Goal: Information Seeking & Learning: Learn about a topic

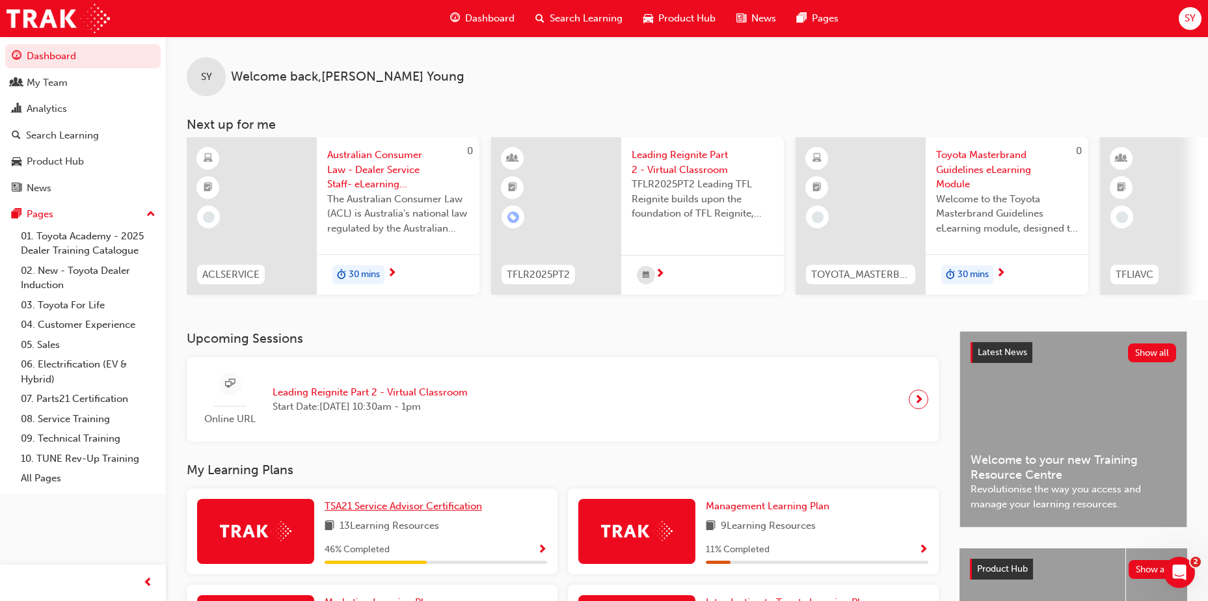
click at [403, 512] on span "TSA21 Service Advisor Certification" at bounding box center [403, 506] width 157 height 12
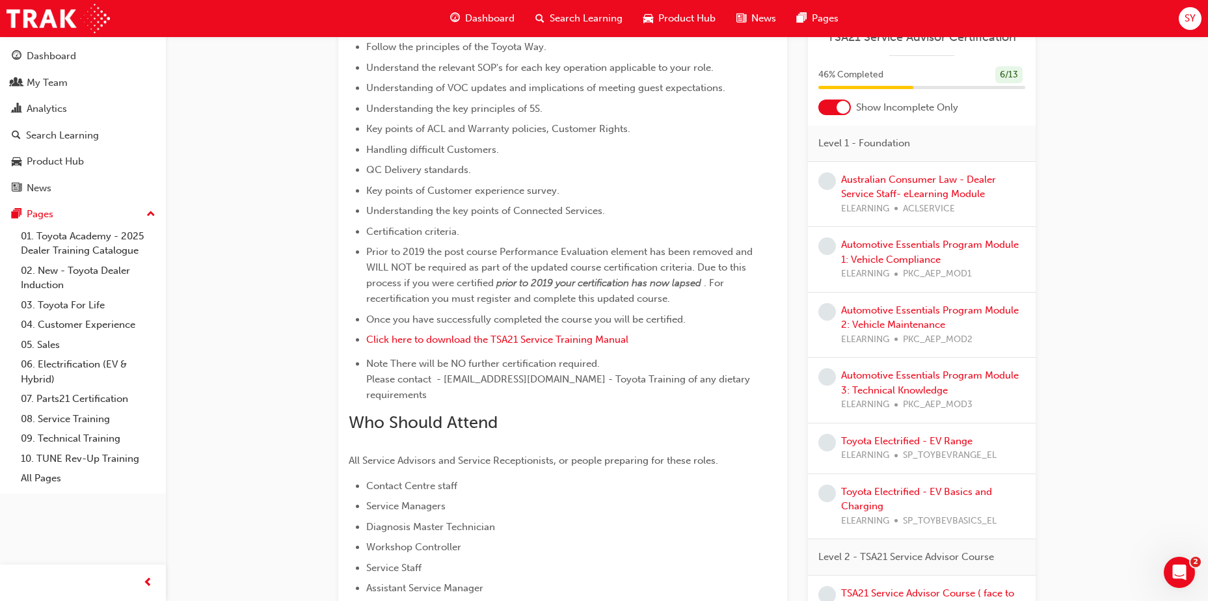
scroll to position [662, 0]
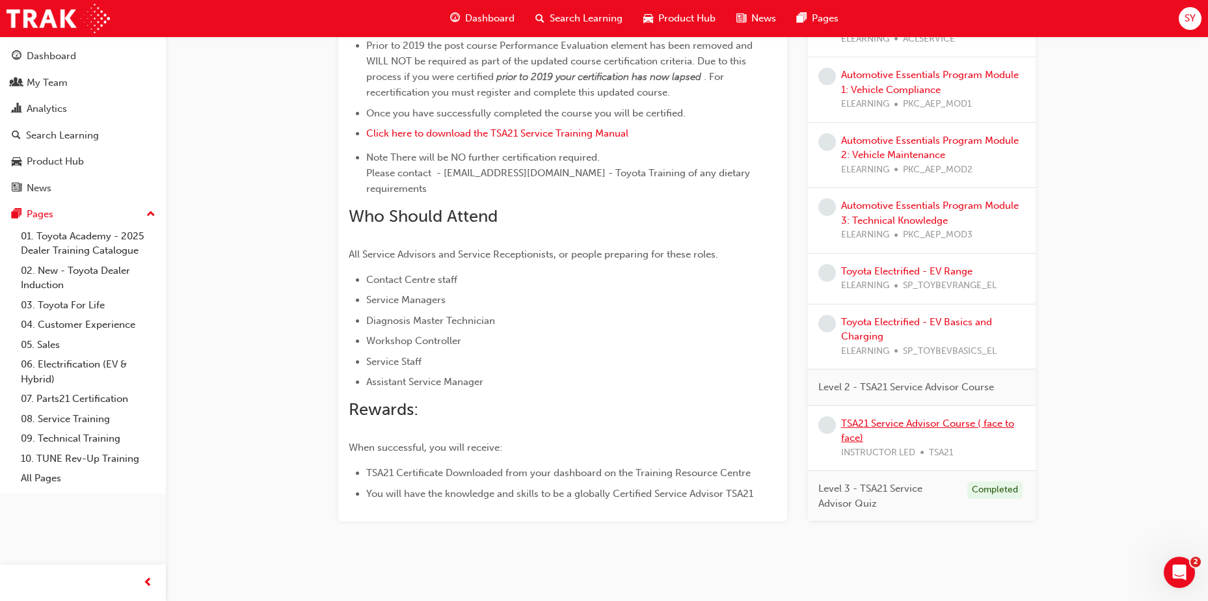
click at [905, 417] on link "TSA21 Service Advisor Course ( face to face)" at bounding box center [927, 430] width 173 height 27
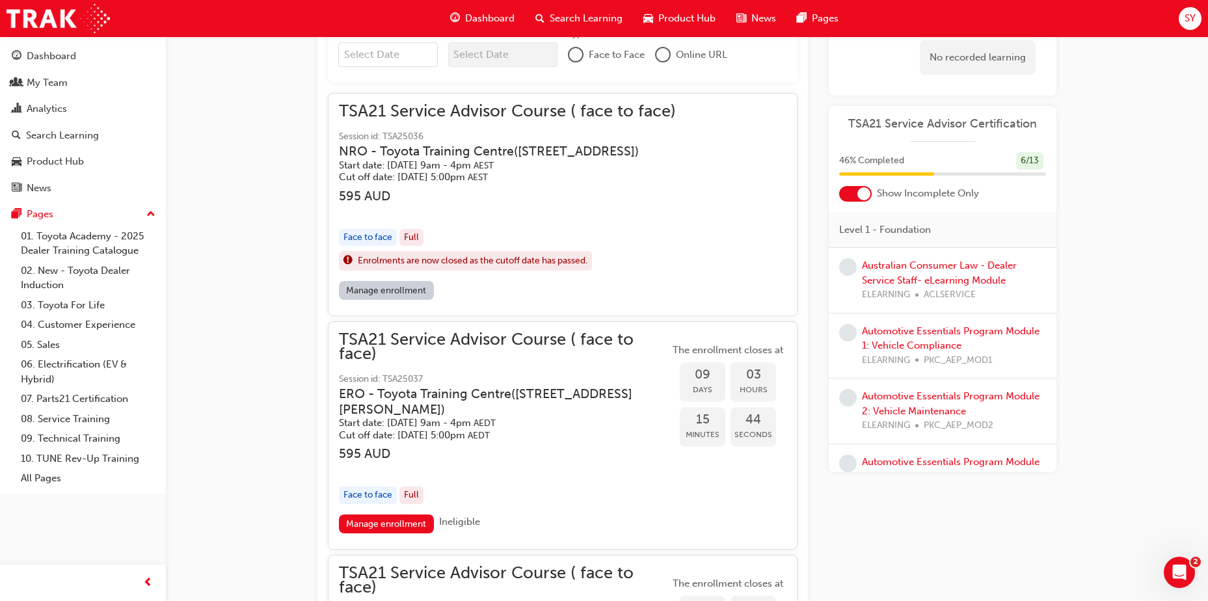
scroll to position [1221, 0]
